Goal: Task Accomplishment & Management: Use online tool/utility

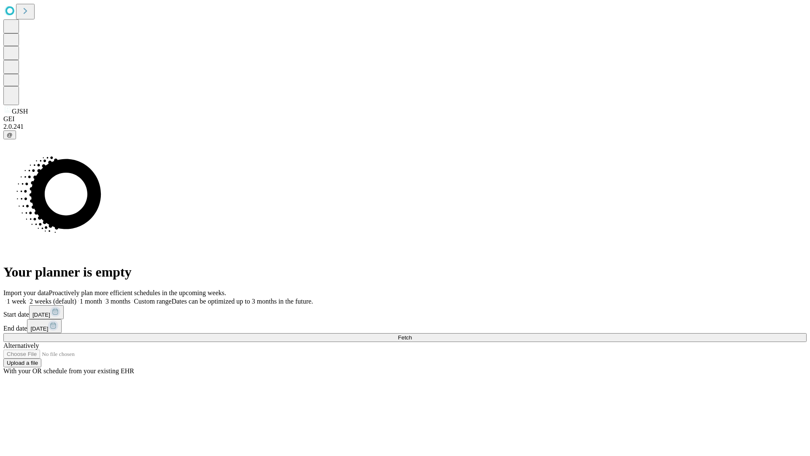
click at [412, 334] on span "Fetch" at bounding box center [405, 337] width 14 height 6
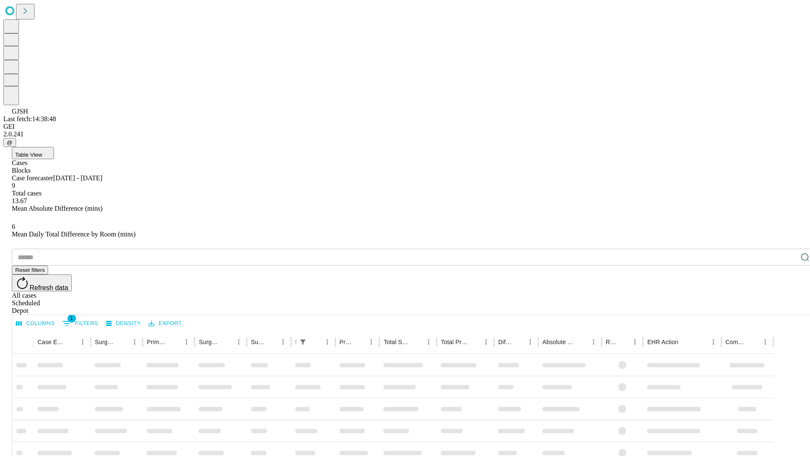
click at [788, 307] on div "Depot" at bounding box center [414, 311] width 804 height 8
